Goal: Find contact information: Find contact information

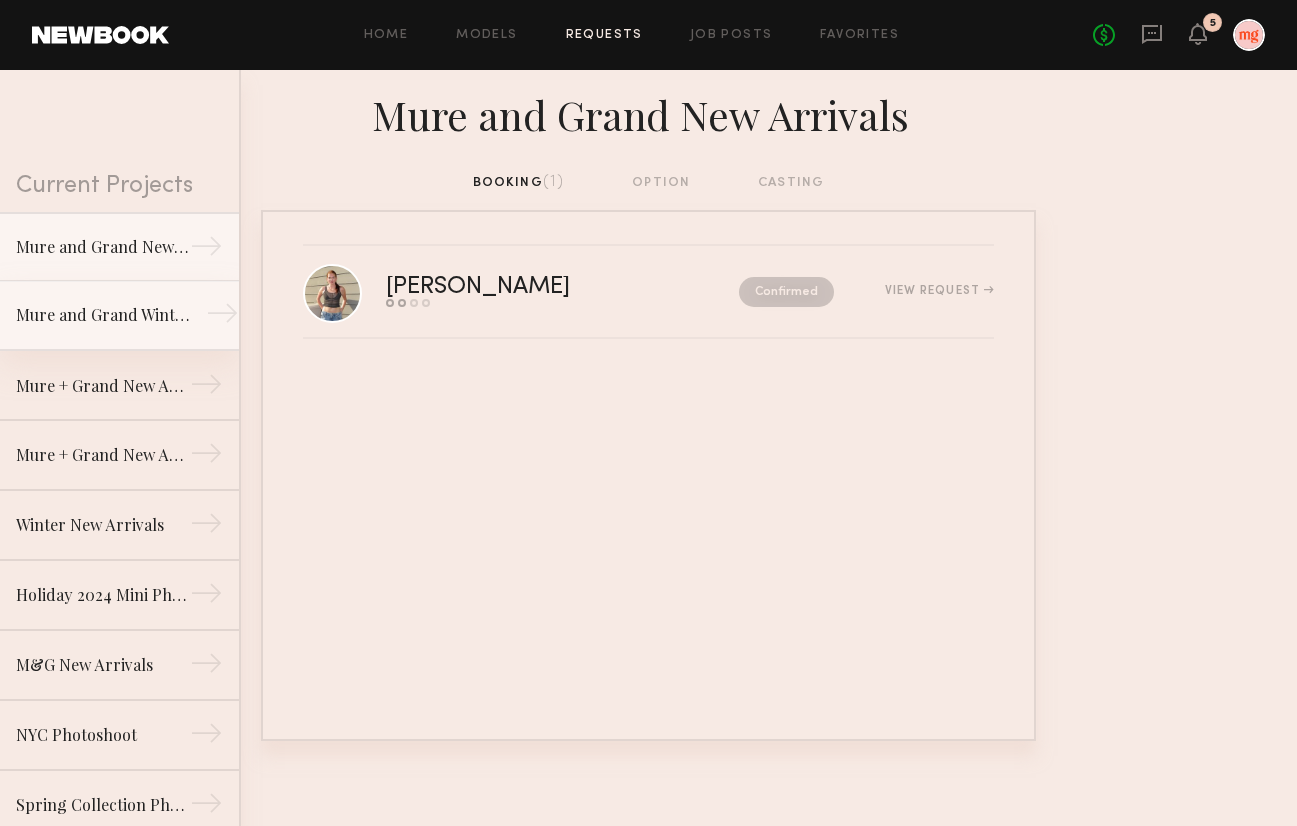
click at [152, 335] on link "Mure and Grand Winter New Arrivals →" at bounding box center [119, 316] width 239 height 70
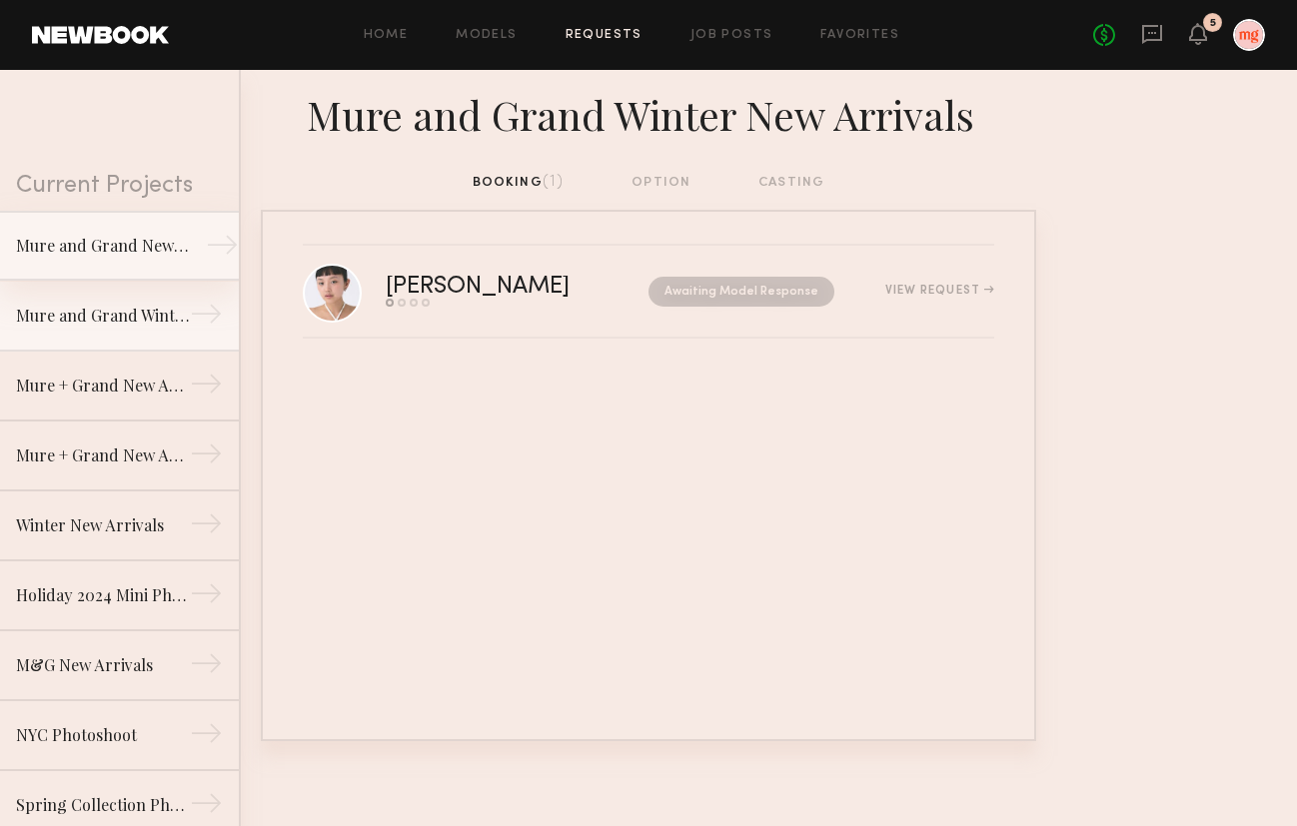
click at [129, 250] on div "Mure and Grand New Arrivals" at bounding box center [103, 246] width 174 height 24
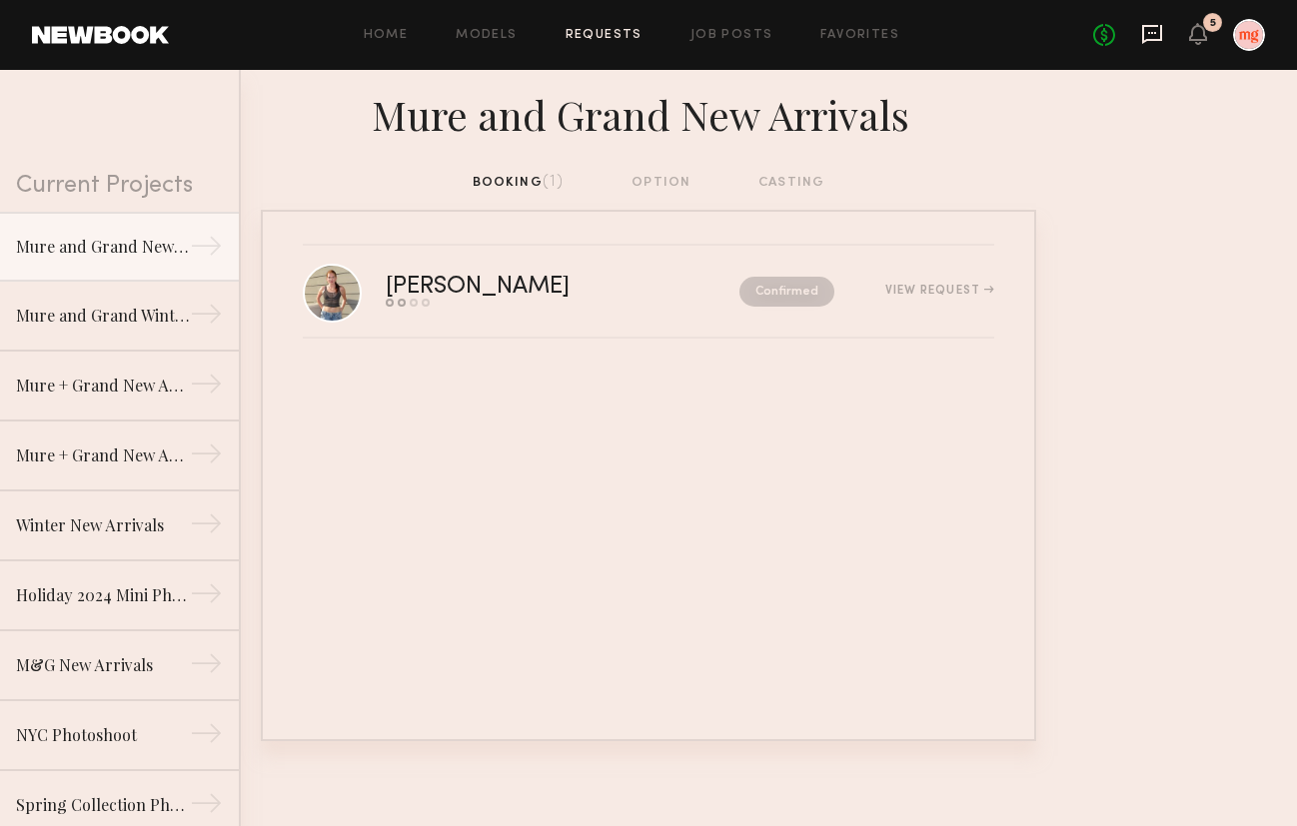
click at [1154, 35] on icon at bounding box center [1152, 34] width 22 height 22
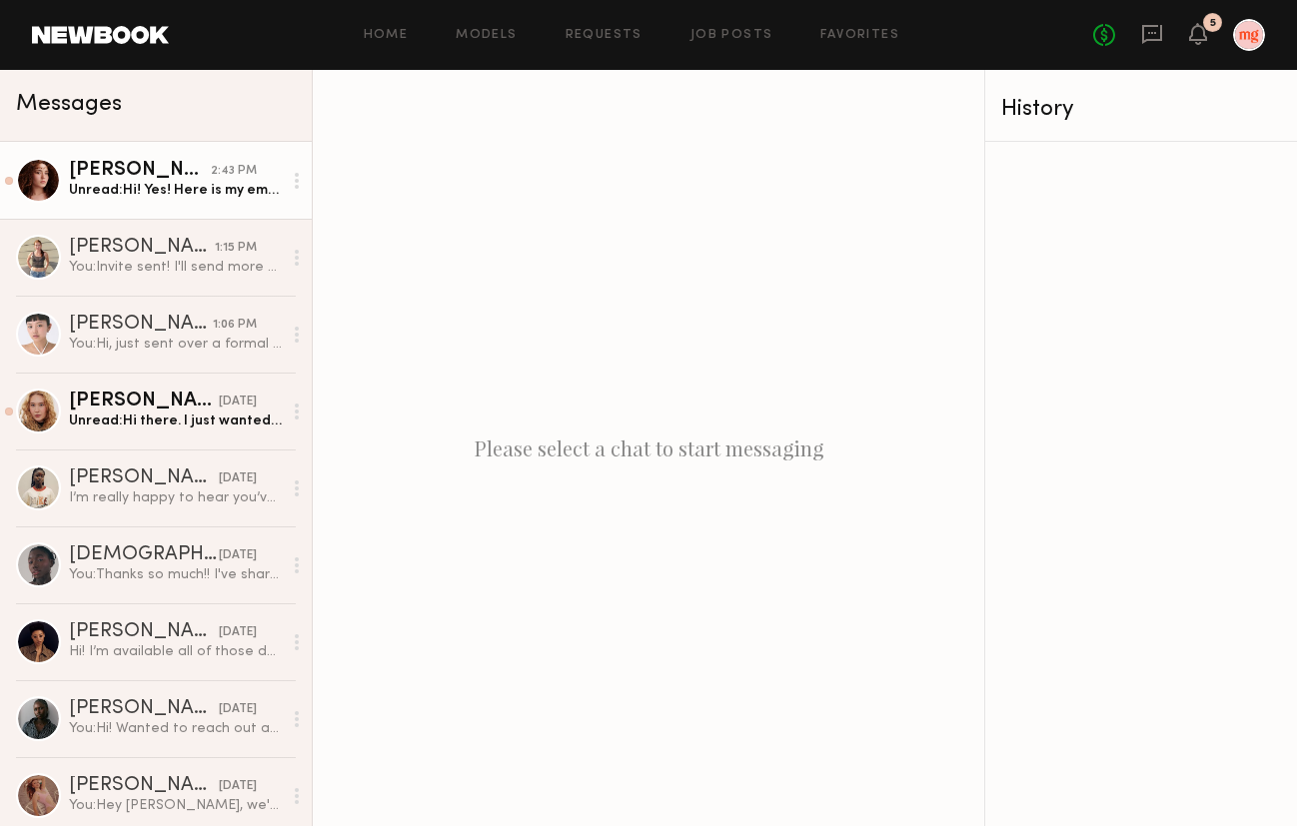
click at [229, 167] on div "2:43 PM" at bounding box center [234, 171] width 46 height 19
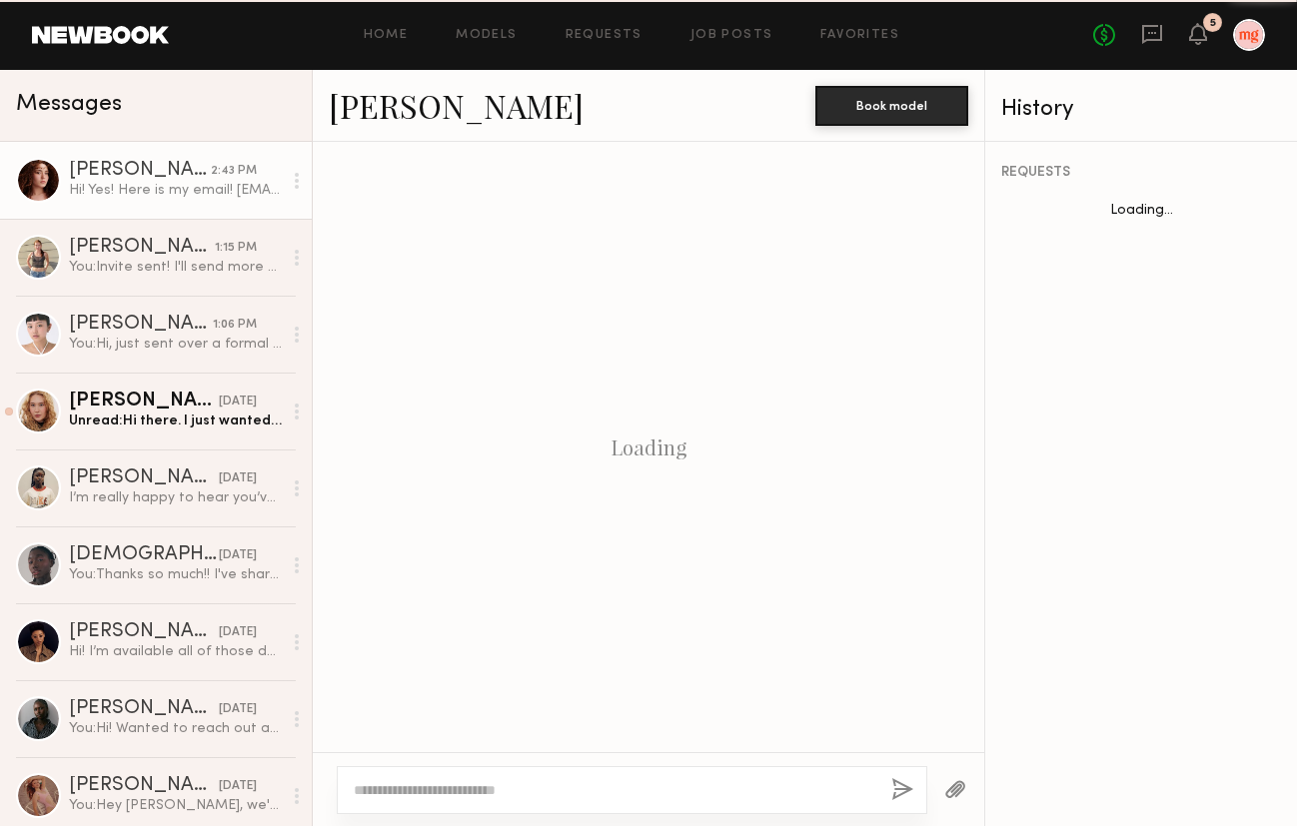
scroll to position [667, 0]
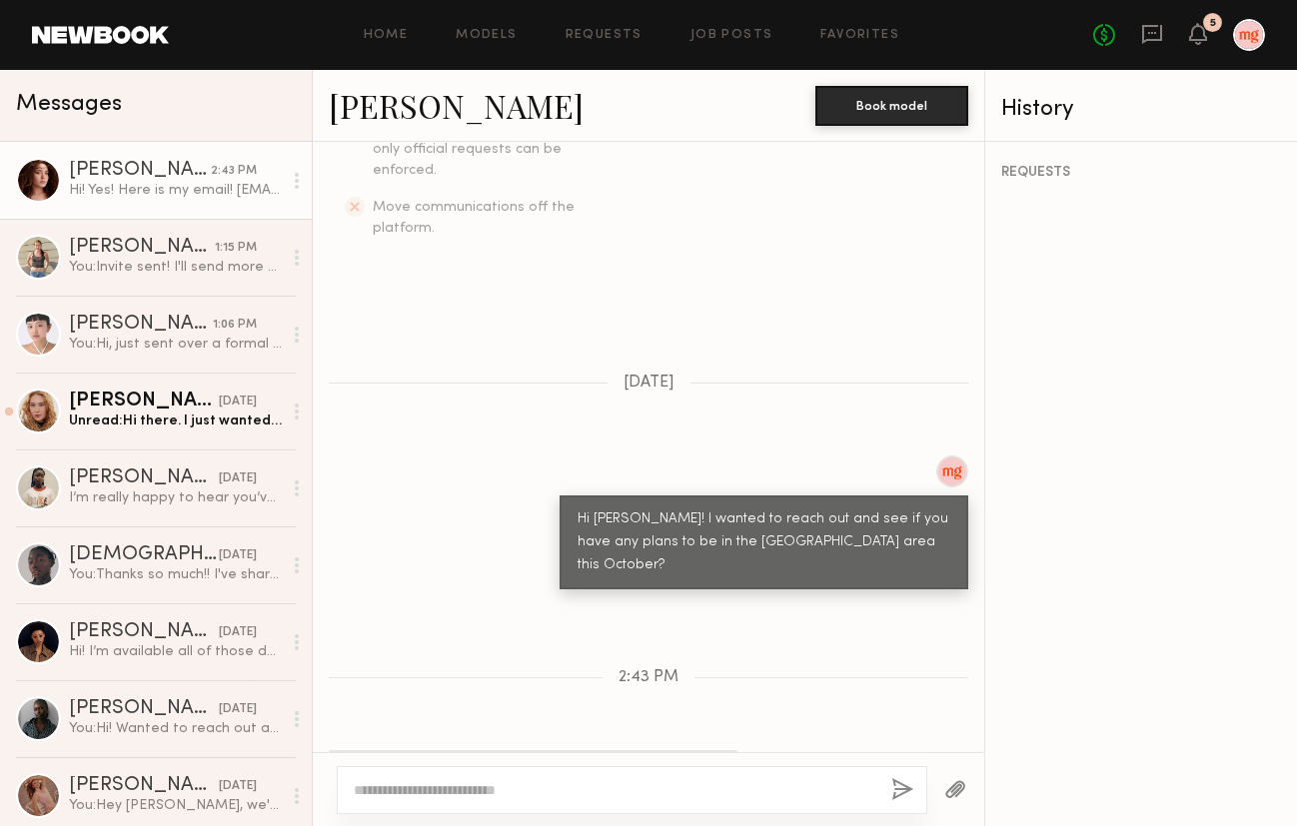
drag, startPoint x: 510, startPoint y: 706, endPoint x: 673, endPoint y: 721, distance: 164.5
click at [673, 750] on div "Hi! Yes! Here is my email! Kat.tsokolati@icloud.com" at bounding box center [533, 785] width 409 height 71
copy div "Kat.tsokolati@icloud.com"
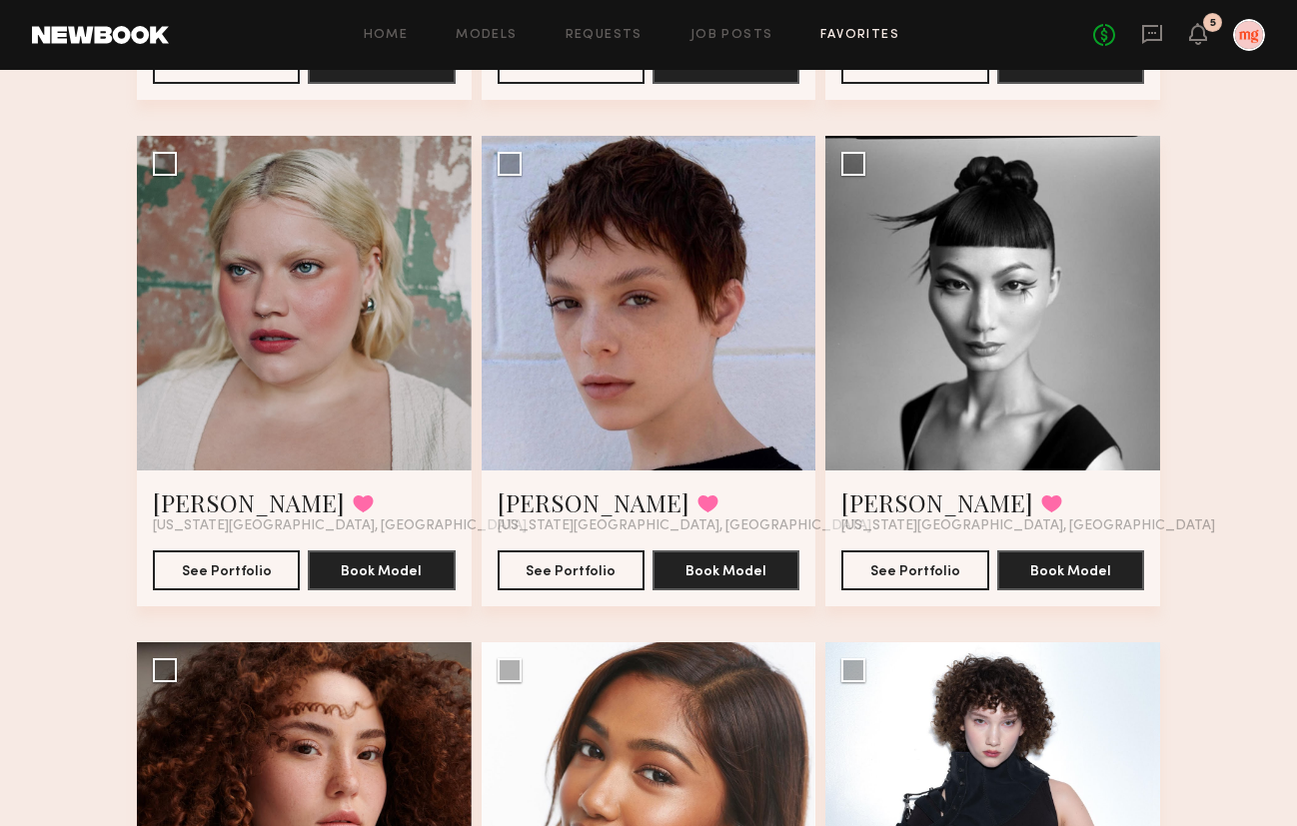
scroll to position [2137, 0]
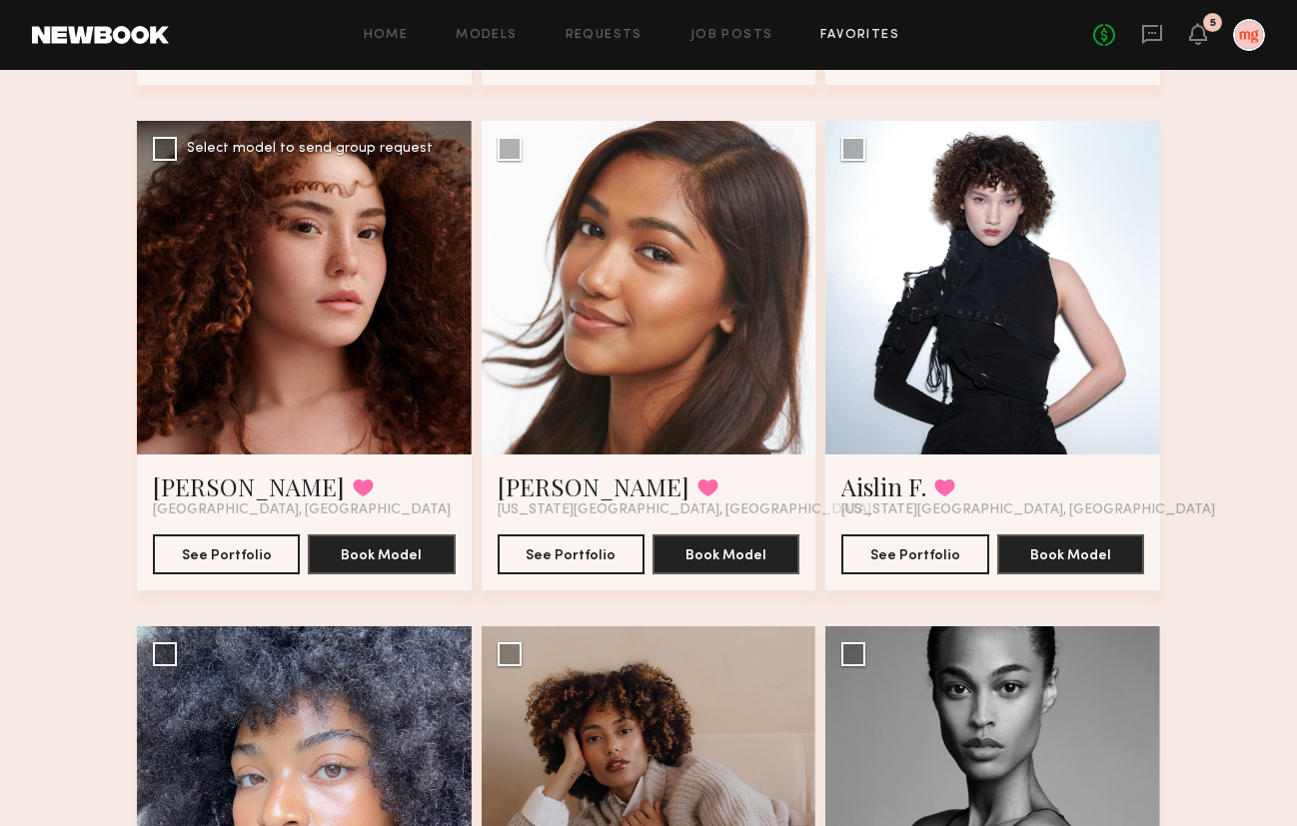
click at [312, 279] on div at bounding box center [304, 288] width 335 height 335
click at [269, 564] on button "See Portfolio" at bounding box center [226, 554] width 147 height 40
